Goal: Task Accomplishment & Management: Use online tool/utility

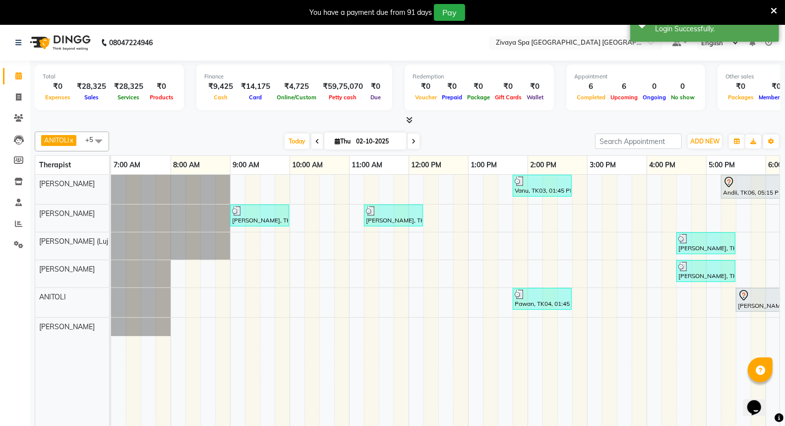
scroll to position [25, 0]
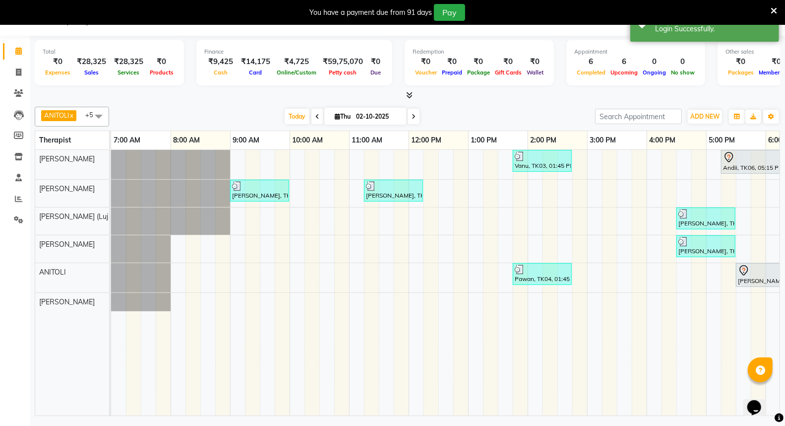
click at [410, 93] on icon at bounding box center [409, 94] width 6 height 7
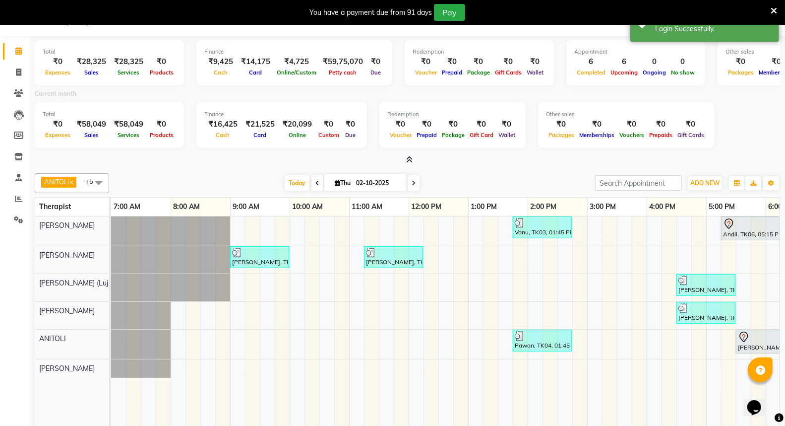
click at [409, 158] on icon at bounding box center [409, 159] width 6 height 7
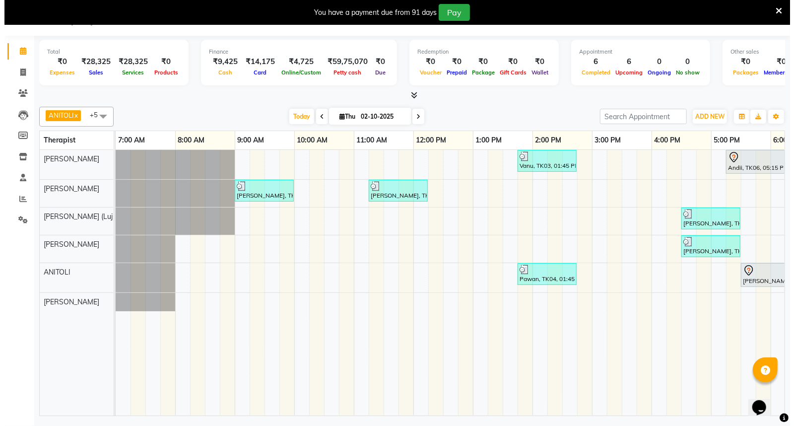
scroll to position [0, 0]
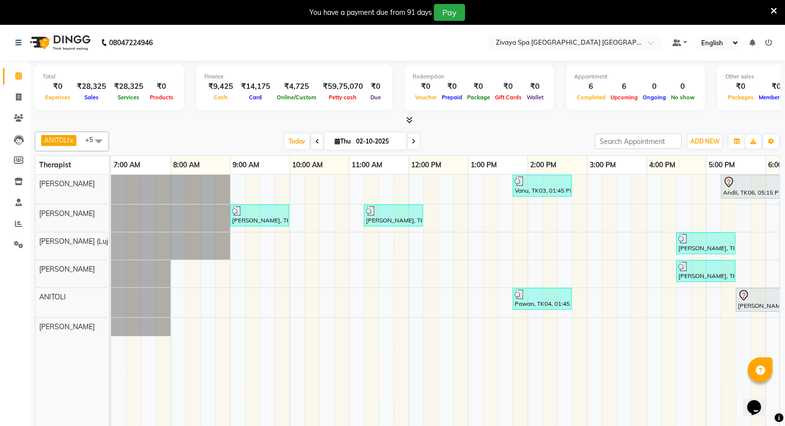
click at [769, 40] on icon at bounding box center [768, 42] width 7 height 7
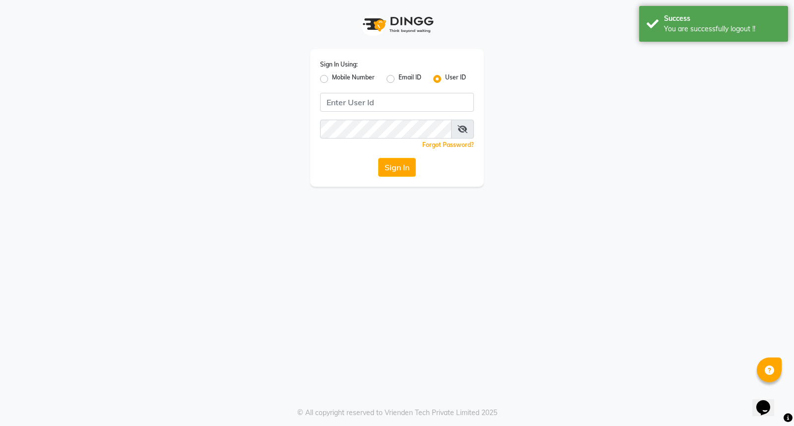
click at [332, 77] on label "Mobile Number" at bounding box center [353, 79] width 43 height 12
click at [332, 77] on input "Mobile Number" at bounding box center [335, 76] width 6 height 6
radio input "true"
radio input "false"
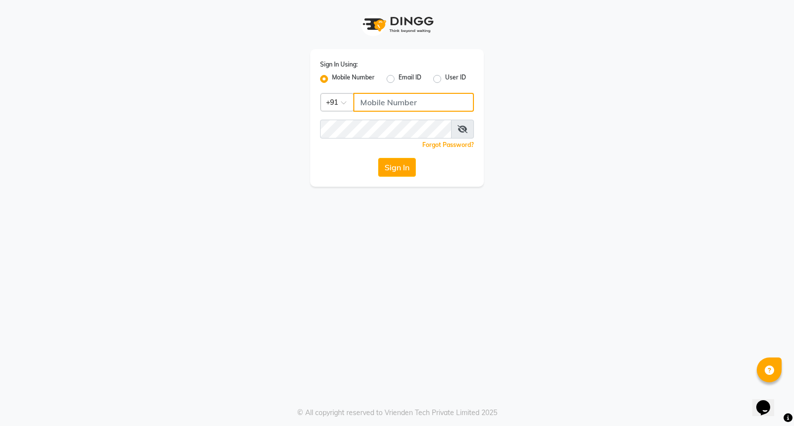
click at [380, 103] on input "Username" at bounding box center [413, 102] width 121 height 19
drag, startPoint x: 417, startPoint y: 98, endPoint x: 357, endPoint y: 102, distance: 59.6
click at [357, 102] on input "9366908950" at bounding box center [413, 102] width 121 height 19
type input "9366908950"
click at [403, 165] on button "Sign In" at bounding box center [397, 167] width 38 height 19
